Goal: Transaction & Acquisition: Download file/media

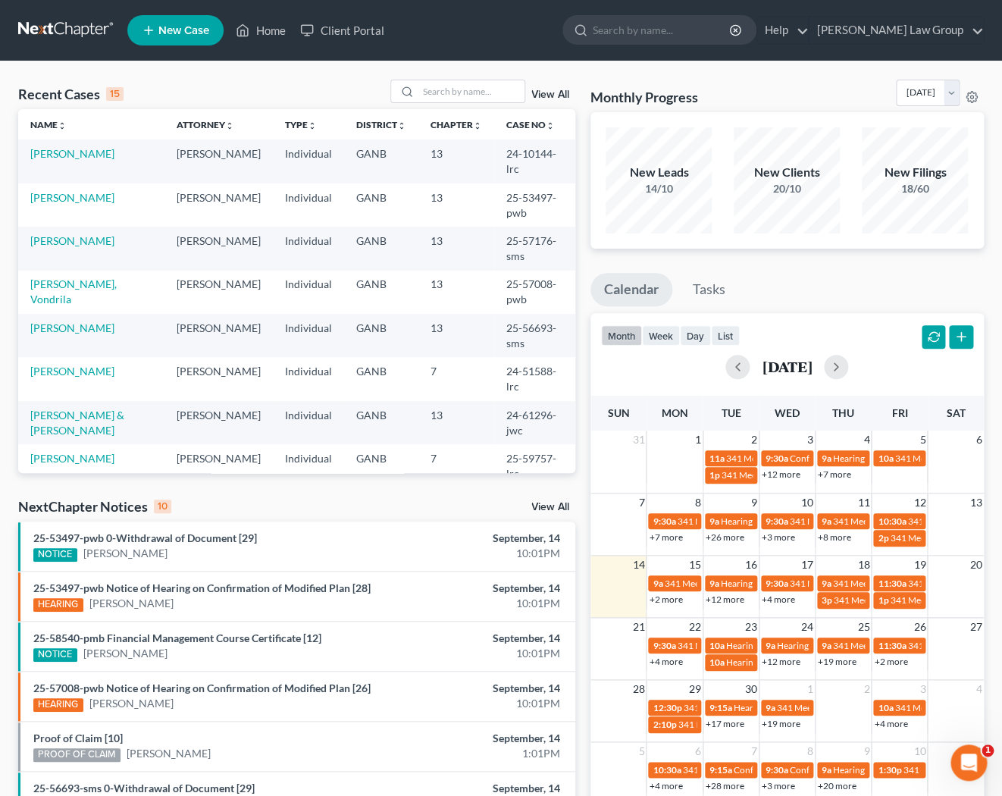
click at [703, 31] on input "search" at bounding box center [662, 30] width 139 height 28
type input "[PERSON_NAME]"
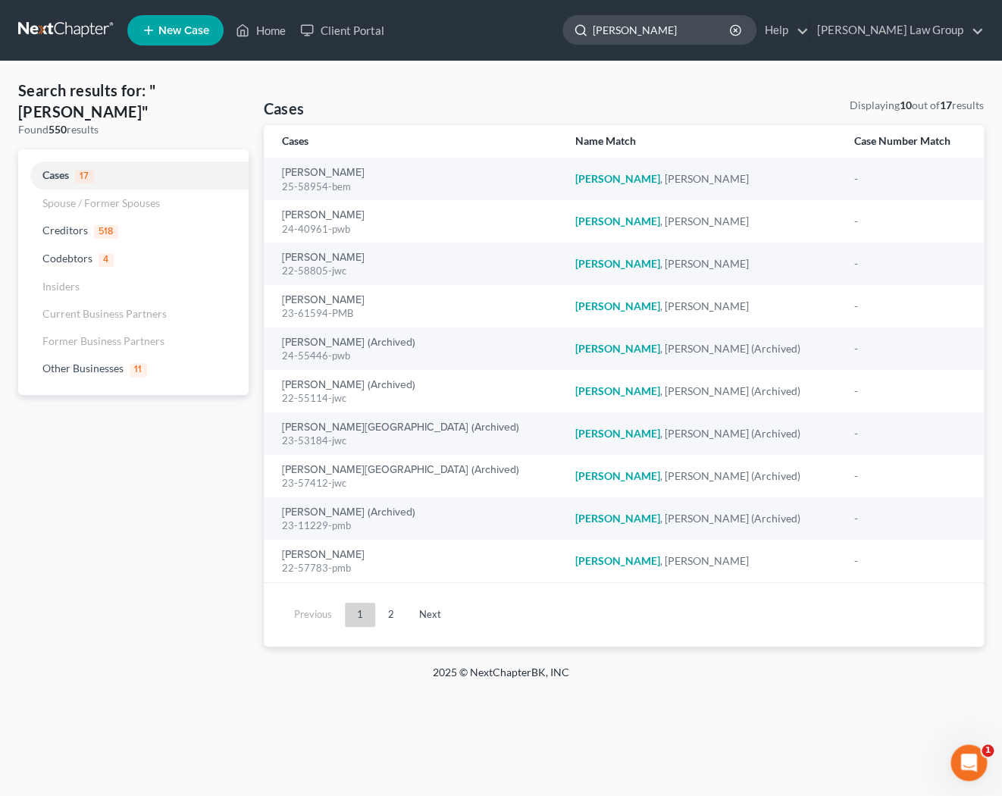
click at [711, 33] on input "[PERSON_NAME]" at bounding box center [662, 30] width 139 height 28
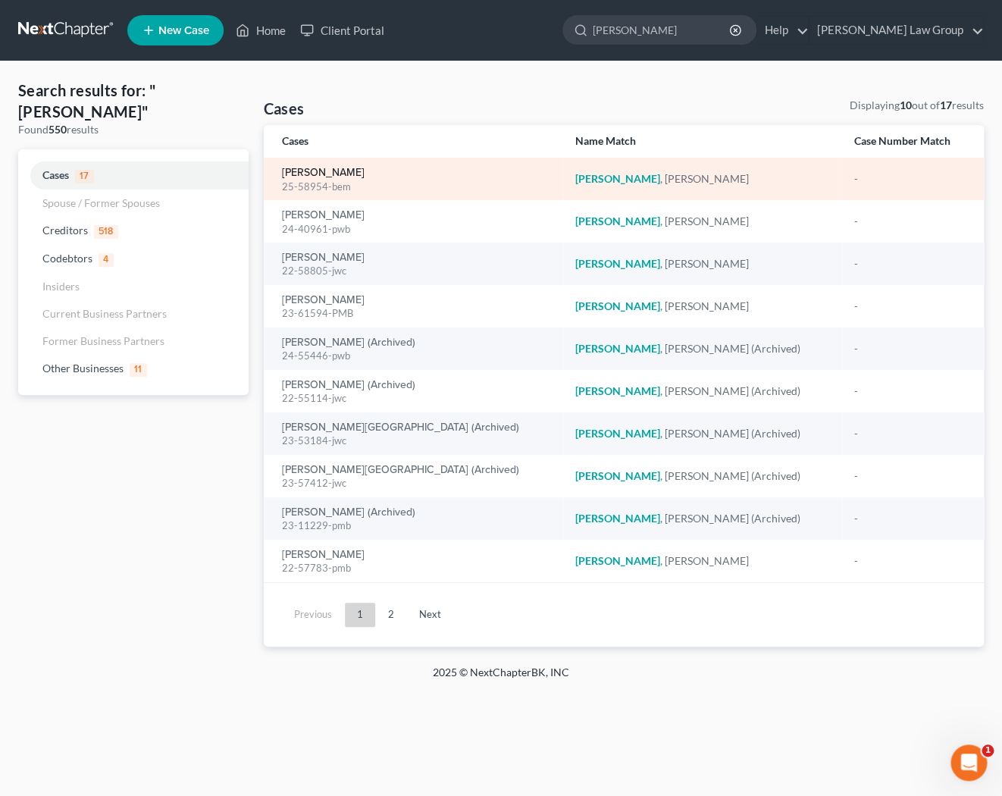
click at [299, 174] on link "[PERSON_NAME]" at bounding box center [323, 173] width 83 height 11
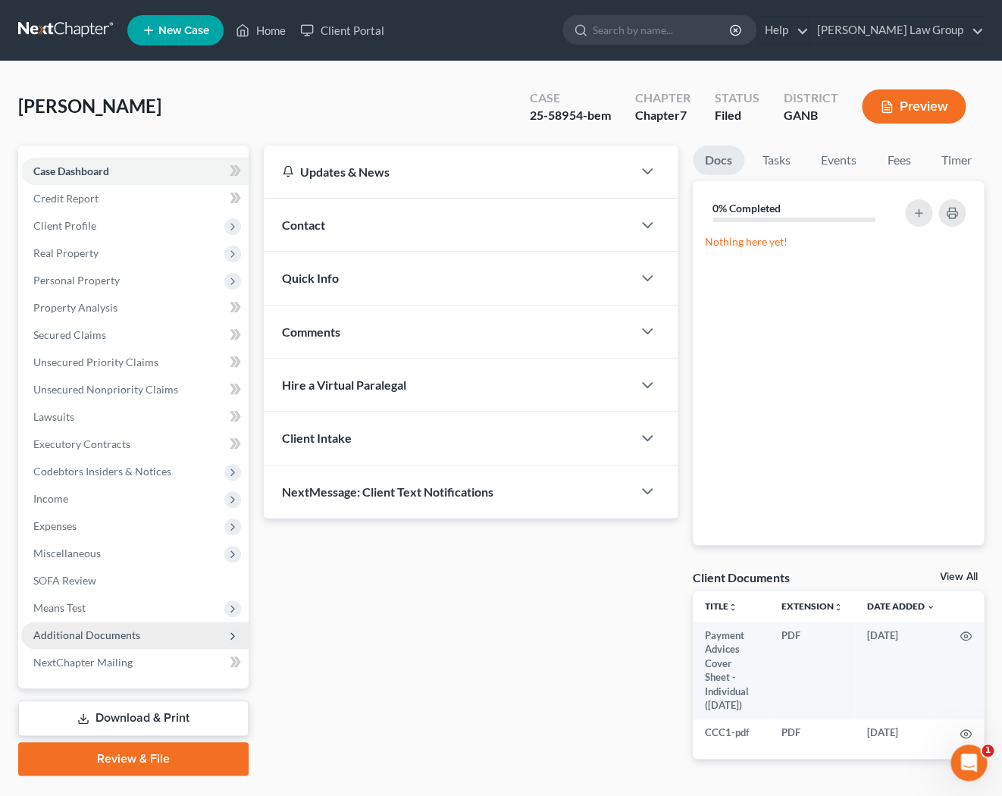
click at [74, 631] on span "Additional Documents" at bounding box center [86, 635] width 107 height 13
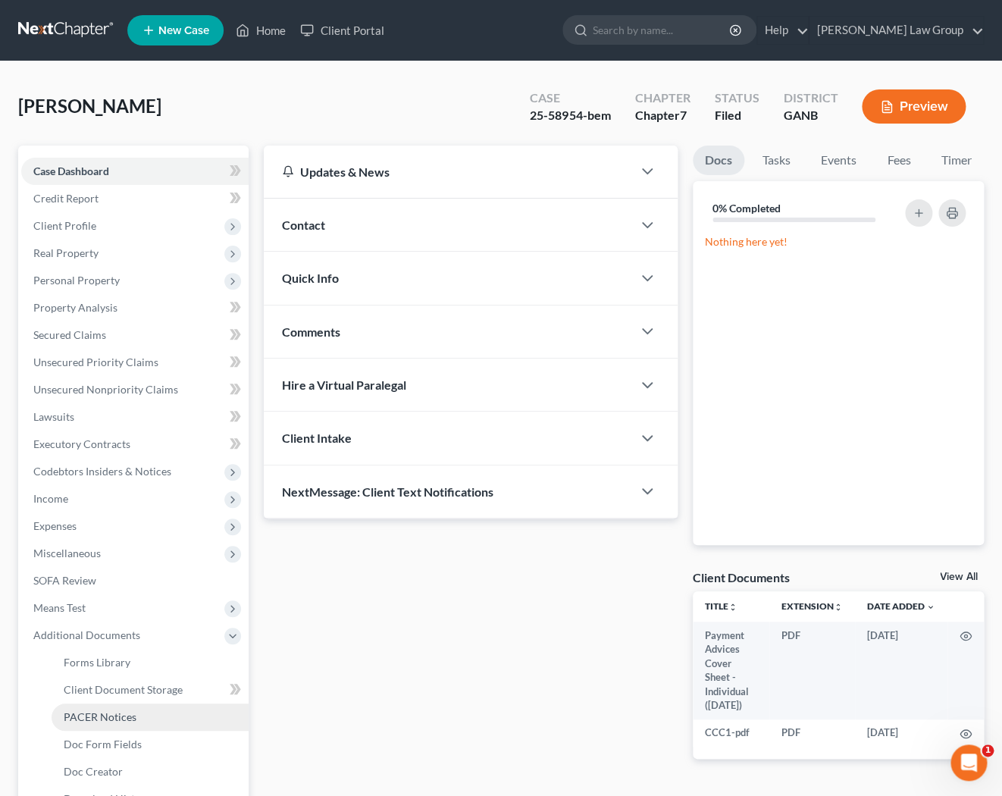
click at [65, 720] on span "PACER Notices" at bounding box center [100, 716] width 73 height 13
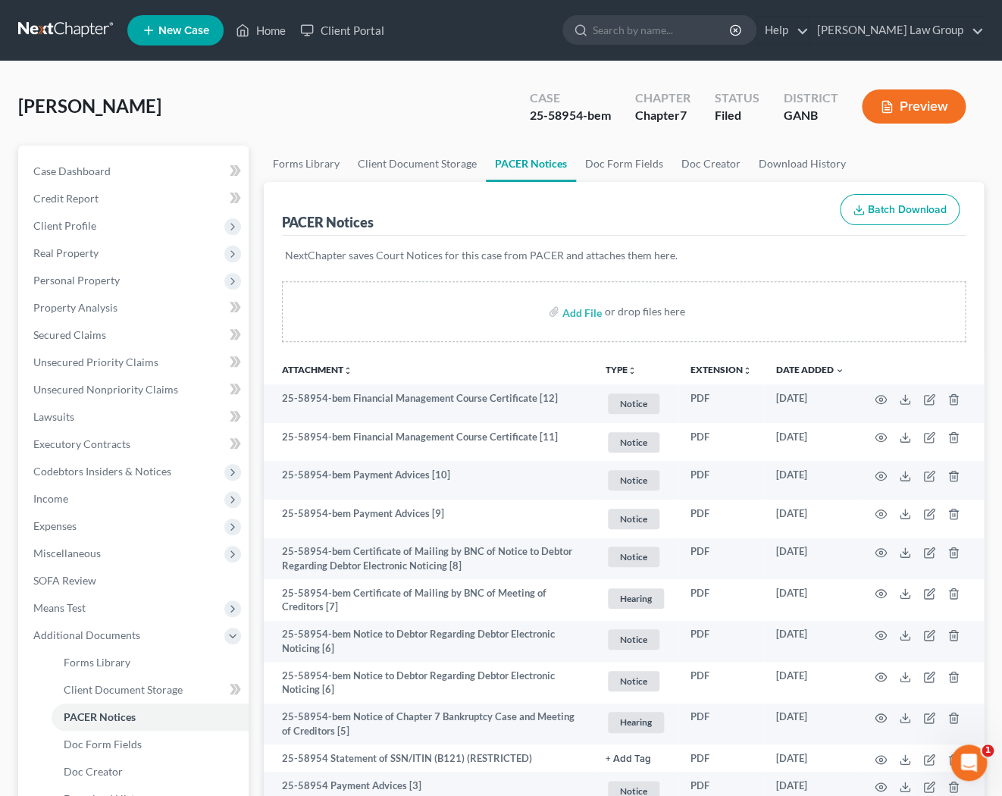
scroll to position [209, 0]
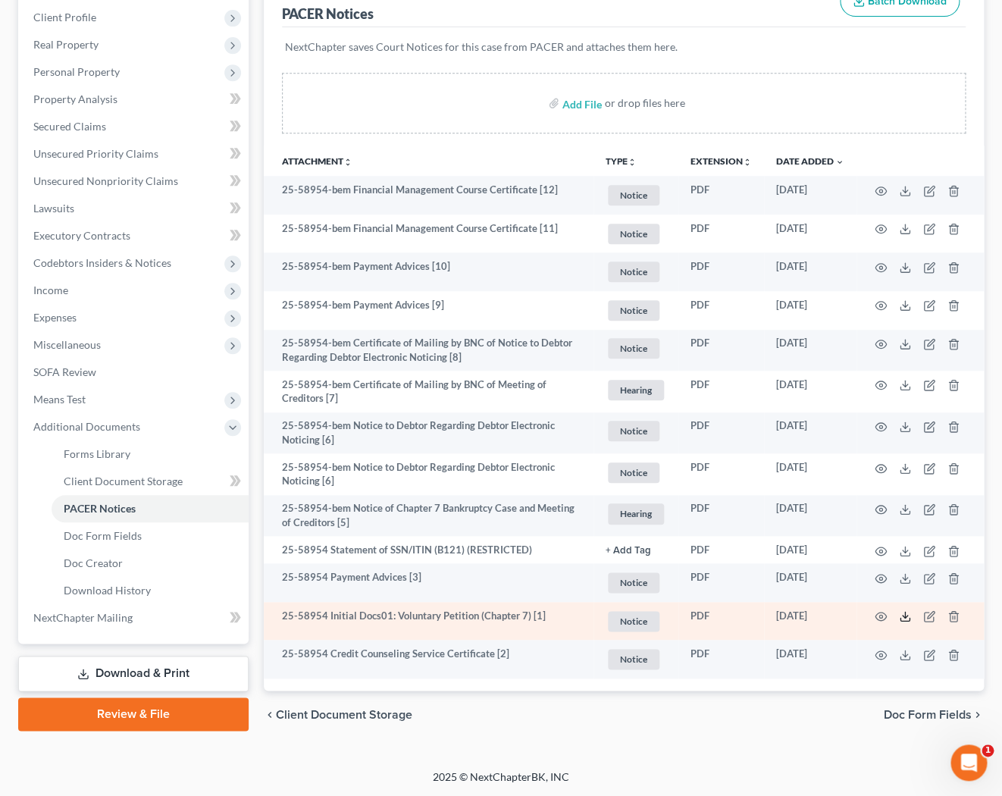
click at [905, 618] on line at bounding box center [905, 615] width 0 height 6
